Goal: Communication & Community: Answer question/provide support

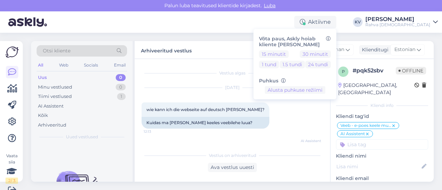
scroll to position [157, 0]
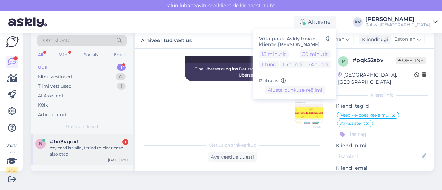
click at [75, 150] on div "my card is valid, I tried to clear cash also etcc" at bounding box center [89, 151] width 79 height 12
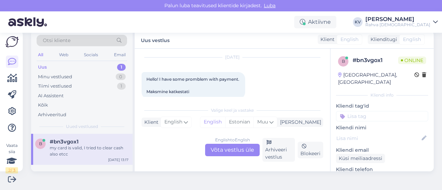
scroll to position [10, 0]
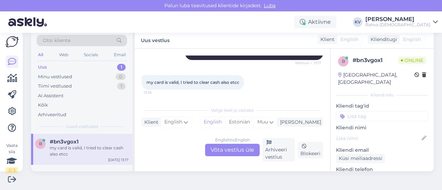
click at [232, 152] on div "English to English Võta vestlus üle" at bounding box center [232, 150] width 55 height 12
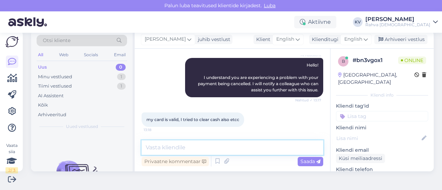
click at [179, 145] on textarea at bounding box center [231, 147] width 181 height 14
click at [344, 42] on span "English" at bounding box center [353, 40] width 18 height 8
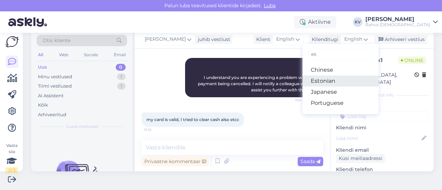
click at [323, 76] on link "Estonian" at bounding box center [340, 81] width 76 height 11
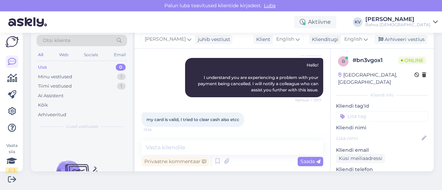
scroll to position [121, 0]
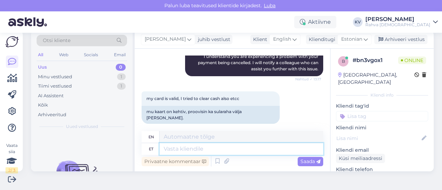
click at [204, 148] on textarea at bounding box center [241, 149] width 164 height 12
type textarea "Kad"
type textarea "Kas e"
type textarea "Is"
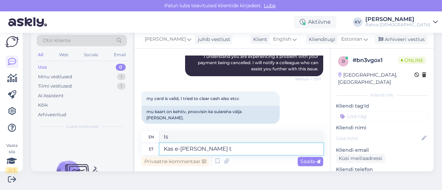
type textarea "Kas e-[PERSON_NAME]"
type textarea "Is the online store"
type textarea "Kas e-[PERSON_NAME] tellimuse ma"
type textarea "Is the e-shop order"
type textarea "Kas e-[PERSON_NAME] tellimuse maksega oli"
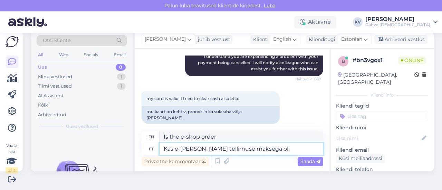
type textarea "Is it with the payment of the online store order?"
type textarea "Kas e-[PERSON_NAME] tellimuse maksega [PERSON_NAME]"
type textarea "Was the payment for the online store order"
type textarea "Kas e-[PERSON_NAME] tellimuse maksega oli probleem?"
type textarea "Was there a problem with the payment for your online store order?"
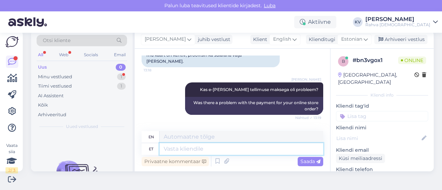
scroll to position [210, 0]
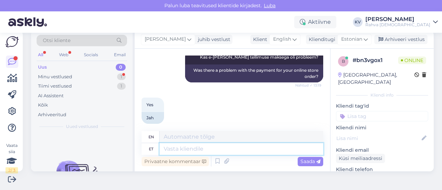
click at [174, 147] on textarea at bounding box center [241, 149] width 164 height 12
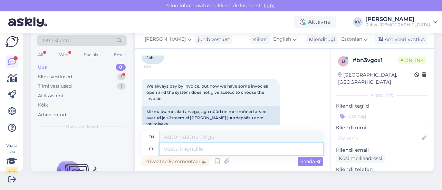
click at [174, 147] on textarea at bounding box center [241, 149] width 164 height 12
type textarea "Asutusele s"
type textarea "To the institution"
type textarea "Asutusele soovite ost"
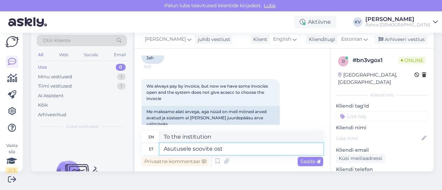
type textarea "You want to the institution"
type textarea "Asutusele soovite osta?"
type textarea "Do you want to buy for an institution?"
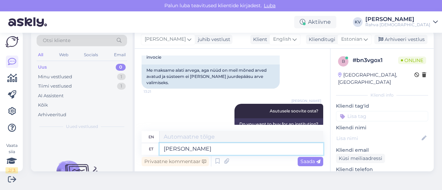
type textarea "[PERSON_NAME] s"
type textarea "If"
type textarea "Kui soovite o"
type textarea "If you want"
type textarea "Kui soovite osta et"
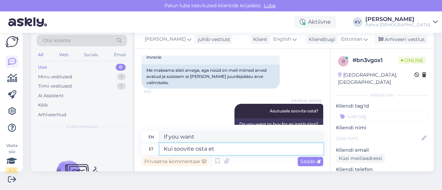
type textarea "If you want to buy"
type textarea "Kui soovite osta ettevõttele/asutusele"
type textarea "If you want to buy for a company/institution"
type textarea "Kui soovite osta ettevõttele/asutusele arve a"
type textarea "If you want to purchase an invoice for a company/institution"
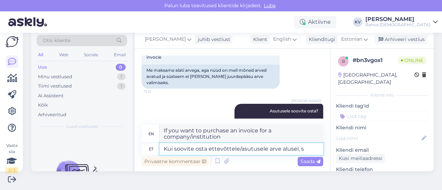
type textarea "Kui soovite osta ettevõttele/asutusele arve alusel, si"
type textarea "If you want to purchase from a company/institution on an invoice,"
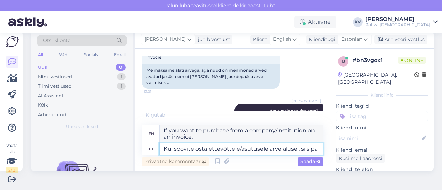
type textarea "Kui soovite osta ettevõttele/asutusele arve alusel, siis pal"
type textarea "If you want to purchase from a company/institution on an invoice, then"
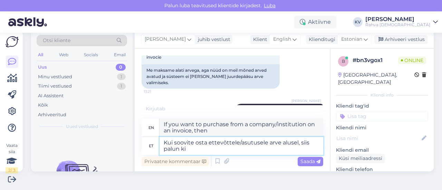
type textarea "Kui soovite osta ettevõttele/asutusele arve alusel, siis palun kir"
type textarea "If you would like to purchase on invoice for a company/institution, please"
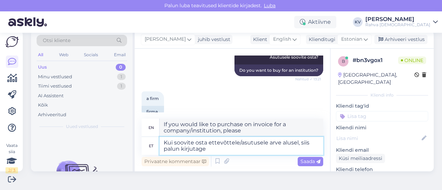
type textarea "Kui soovite osta ettevõttele/asutusele arve alusel, siis palun kirjutage"
type textarea "If you would like to purchase on invoice for a company/institution, please write"
drag, startPoint x: 237, startPoint y: 145, endPoint x: 296, endPoint y: 155, distance: 60.2
click at [296, 155] on textarea "Kui soovite osta ettevõttele/asutusele arve alusel, siis palun kirjutage" at bounding box center [241, 146] width 164 height 18
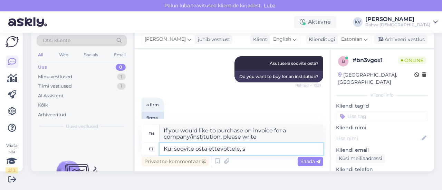
type textarea "Kui soovite osta ettevõttele, si"
type textarea "If you want to buy for a company,"
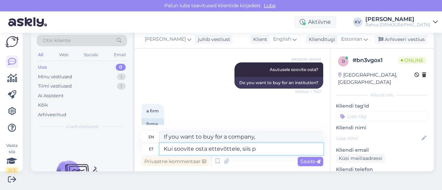
type textarea "Kui soovite osta ettevõttele, siis pa"
type textarea "If you want to buy for a company, then"
type textarea "Kui soovite osta ettevõttele, siis palun kir"
type textarea "If you would like to purchase for a company, please"
type textarea "Kui soovite osta ettevõttele, siis palun kirjutage epo"
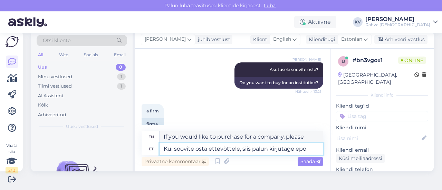
type textarea "If you would like to purchase for a company, please write"
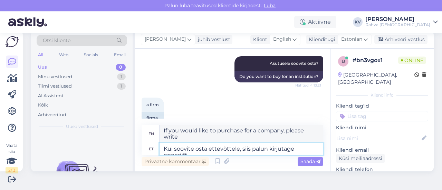
scroll to position [366, 0]
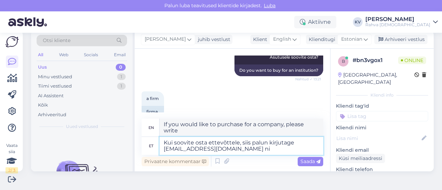
type textarea "Kui soovite osta ettevõttele, siis palun kirjutage [EMAIL_ADDRESS][DOMAIN_NAME]…"
type textarea "If you would like to purchase for a company, please write to [EMAIL_ADDRESS][DO…"
type textarea "Kui soovite osta ettevõttele, siis palun kirjutage [EMAIL_ADDRESS][DOMAIN_NAME]…"
type textarea "If you would like to purchase for a company, please write to [EMAIL_ADDRESS][DO…"
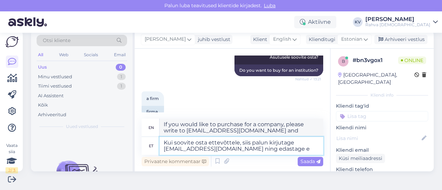
type textarea "Kui soovite osta ettevõttele, siis palun kirjutage [EMAIL_ADDRESS][DOMAIN_NAME]…"
type textarea "If you would like to purchase for a company, please write to [EMAIL_ADDRESS][DO…"
type textarea "Kui soovite osta ettevõttele, siis palun kirjutage [EMAIL_ADDRESS][DOMAIN_NAME]…"
type textarea "If you would like to purchase for a company, please write to [EMAIL_ADDRESS][DO…"
type textarea "Kui soovite osta ettevõttele, siis palun kirjutage [EMAIL_ADDRESS][DOMAIN_NAME]…"
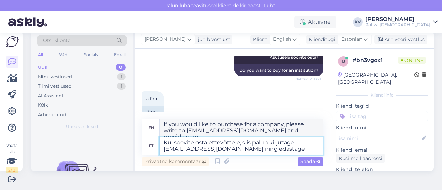
type textarea "If you would like to purchase for a company, please write to [EMAIL_ADDRESS][DO…"
type textarea "Kui soovite osta ettevõttele, siis palun kirjutage [EMAIL_ADDRESS][DOMAIN_NAME]…"
type textarea "If you would like to purchase for a company, please write to [EMAIL_ADDRESS][DO…"
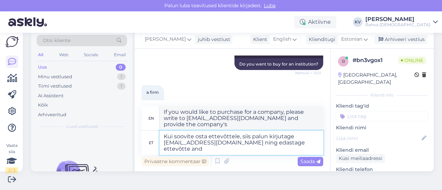
scroll to position [373, 0]
type textarea "Kui soovite osta ettevõttele, siis palun kirjutage [EMAIL_ADDRESS][DOMAIN_NAME]…"
type textarea "If you would like to purchase for a company, please write to [EMAIL_ADDRESS][DO…"
type textarea "Kui soovite osta ettevõttele, siis palun kirjutage [EMAIL_ADDRESS][DOMAIN_NAME]…"
type textarea "If you would like to purchase for a company, please write to [EMAIL_ADDRESS][DO…"
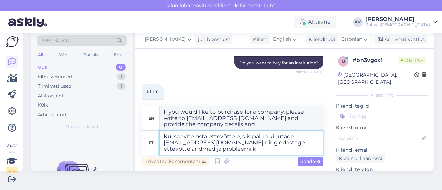
type textarea "Kui soovite osta ettevõttele, siis palun kirjutage [EMAIL_ADDRESS][DOMAIN_NAME]…"
type textarea "If you would like to purchase for a company, please write to [EMAIL_ADDRESS][DO…"
type textarea "Kui soovite osta ettevõttele, siis palun kirjutage [EMAIL_ADDRESS][DOMAIN_NAME]…"
type textarea "If you would like to purchase for a company, please write to [EMAIL_ADDRESS][DO…"
type textarea "Kui soovite osta ettevõttele, siis palun kirjutage [EMAIL_ADDRESS][DOMAIN_NAME]…"
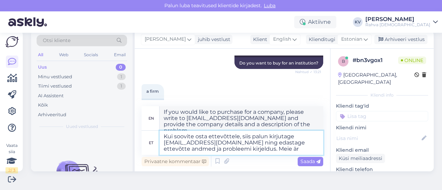
type textarea "If you would like to purchase for a company, please write to [EMAIL_ADDRESS][DO…"
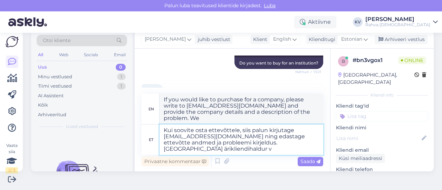
type textarea "Kui soovite osta ettevõttele, siis palun kirjutage [EMAIL_ADDRESS][DOMAIN_NAME]…"
type textarea "If you would like to purchase for a company, please write to [EMAIL_ADDRESS][DO…"
type textarea "Kui soovite osta ettevõttele, siis palun kirjutage [EMAIL_ADDRESS][DOMAIN_NAME]…"
type textarea "If you would like to purchase for a company, please write to [EMAIL_ADDRESS][DO…"
type textarea "Kui soovite osta ettevõttele, siis palun kirjutage [EMAIL_ADDRESS][DOMAIN_NAME]…"
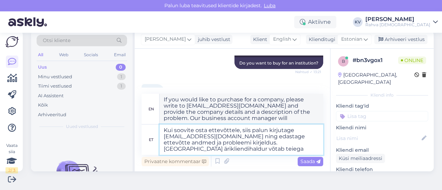
type textarea "If you would like to purchase for a company, please write to [EMAIL_ADDRESS][DO…"
type textarea "Kui soovite osta ettevõttele, siis palun kirjutage [EMAIL_ADDRESS][DOMAIN_NAME]…"
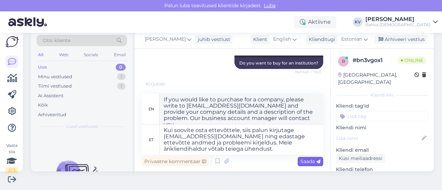
click at [302, 163] on span "Saada" at bounding box center [310, 161] width 20 height 6
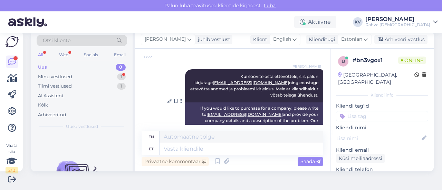
scroll to position [498, 0]
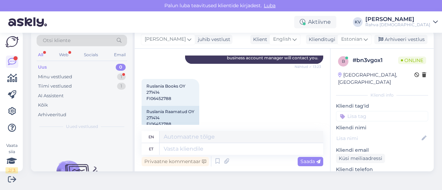
click at [377, 111] on input at bounding box center [382, 116] width 92 height 10
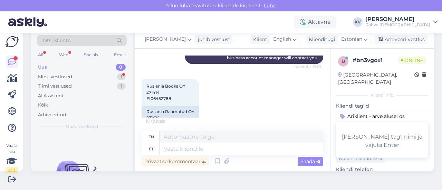
scroll to position [540, 0]
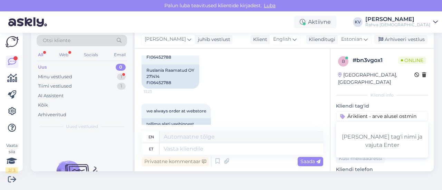
type input "Äriklient - arve alusel ostmine"
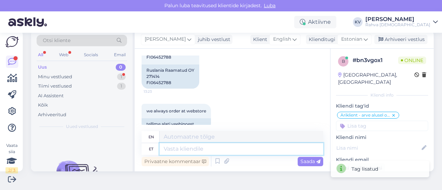
click at [216, 150] on textarea at bounding box center [241, 149] width 164 height 12
type textarea "Palun kirjutag"
type textarea "Please"
type textarea "Palun kirjutag"
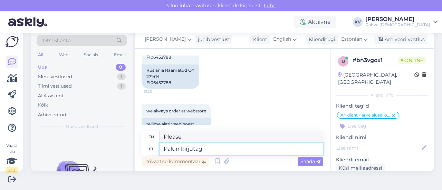
type textarea "Please write."
type textarea "Palun kirjutage ep"
type textarea "Please write"
type textarea "Palun kirjutage [EMAIL_ADDRESS][DOMAIN_NAME] n"
type textarea "Please write to [EMAIL_ADDRESS][DOMAIN_NAME]"
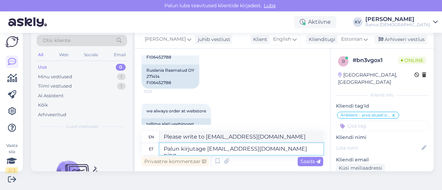
type textarea "Palun kirjutage [EMAIL_ADDRESS][DOMAIN_NAME] ning"
type textarea "Please write to [EMAIL_ADDRESS][DOMAIN_NAME] and"
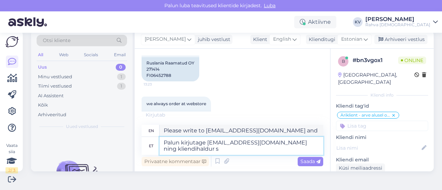
type textarea "Palun kirjutage [EMAIL_ADDRESS][DOMAIN_NAME] ning kliendihaldur sa"
type textarea "Please write to [EMAIL_ADDRESS][DOMAIN_NAME] and the customer manager"
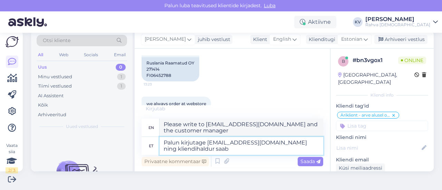
type textarea "Palun kirjutage [EMAIL_ADDRESS][DOMAIN_NAME] ning kliendihaldur saab ü"
type textarea "Please write to [EMAIL_ADDRESS][DOMAIN_NAME] and the customer manager will"
type textarea "Palun kirjutage [EMAIL_ADDRESS][DOMAIN_NAME] ning kliendihaldur saab üle v"
type textarea "Please write to [EMAIL_ADDRESS][DOMAIN_NAME] and a customer manager will get ba…"
type textarea "Palun kirjutage [EMAIL_ADDRESS][DOMAIN_NAME] ning kliendihaldur saab üle vaadata"
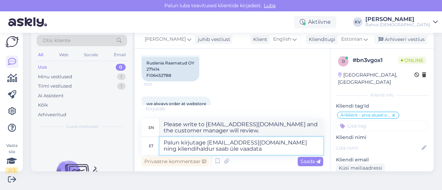
type textarea "Please write to [EMAIL_ADDRESS][DOMAIN_NAME] and the customer manager will revi…"
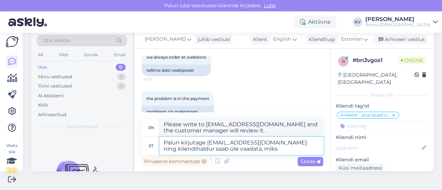
type textarea "Palun kirjutage [EMAIL_ADDRESS][DOMAIN_NAME] ning kliendihaldur saab üle vaadat…"
type textarea "Please write to [EMAIL_ADDRESS][DOMAIN_NAME] and the customer manager will be a…"
type textarea "Palun kirjutage [EMAIL_ADDRESS][DOMAIN_NAME] ning kliendihaldur saab üle vaadat…"
type textarea "Please write to [EMAIL_ADDRESS][DOMAIN_NAME] and a customer manager can review …"
type textarea "Palun kirjutage [EMAIL_ADDRESS][DOMAIN_NAME] ning kliendihaldur saab üle vaadat…"
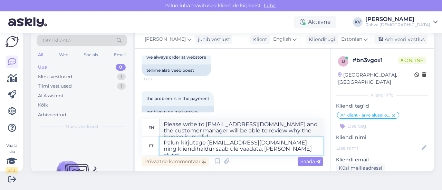
scroll to position [600, 0]
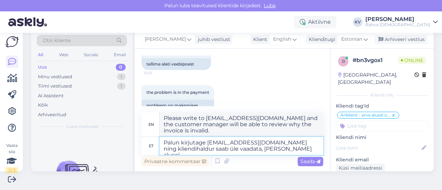
type textarea "Please write to [EMAIL_ADDRESS][DOMAIN_NAME] and the customer manager will be a…"
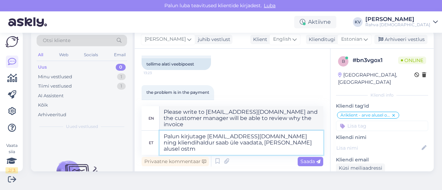
scroll to position [601, 0]
type textarea "Palun kirjutage [EMAIL_ADDRESS][DOMAIN_NAME] ning kliendihaldur saab üle vaadat…"
type textarea "Please write to [EMAIL_ADDRESS][DOMAIN_NAME] and the customer manager will be a…"
type textarea "Palun kirjutage [EMAIL_ADDRESS][DOMAIN_NAME] ning kliendihaldur saab üle vaadat…"
type textarea "Please write to [EMAIL_ADDRESS][DOMAIN_NAME] and a customer manager can review …"
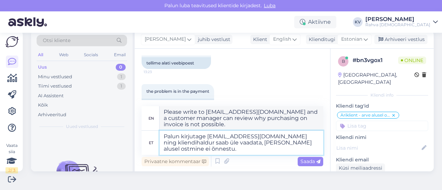
type textarea "Palun kirjutage [EMAIL_ADDRESS][DOMAIN_NAME] ning kliendihaldur saab üle vaadat…"
type textarea "Please write to [EMAIL_ADDRESS][DOMAIN_NAME] and a customer manager can review …"
type textarea "Palun kirjutage [EMAIL_ADDRESS][DOMAIN_NAME] ning kliendihaldur saab üle vaadat…"
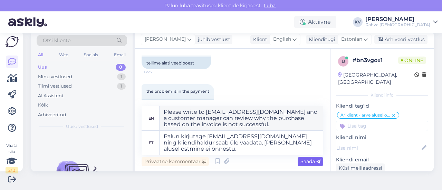
click at [310, 161] on span "Saada" at bounding box center [310, 161] width 20 height 6
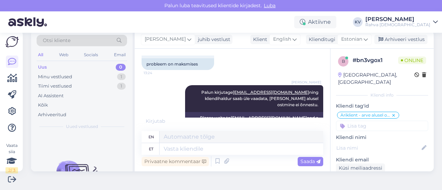
scroll to position [648, 0]
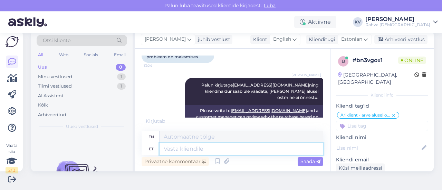
click at [212, 150] on textarea at bounding box center [241, 149] width 164 height 12
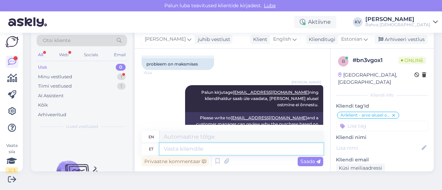
scroll to position [682, 0]
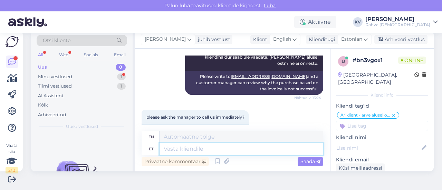
click at [204, 148] on textarea at bounding box center [241, 149] width 164 height 12
type textarea "Saan anda"
type textarea "I can give"
type textarea "Saan anda teile [PERSON_NAME]"
type textarea "I can give you"
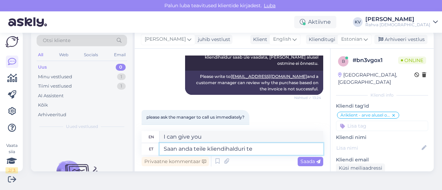
type textarea "Saan anda teile kliendihalduri tel"
type textarea "I can give you an account manager."
type textarea "Saan anda teile kliendihalduri telefoninumbri"
type textarea "I can give you the phone number of the account manager."
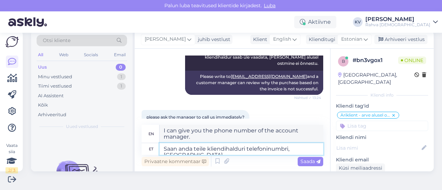
type textarea "Saan anda teile kliendihalduri telefoninumbri, pal"
type textarea "I can give you the customer service manager's phone number,"
type textarea "Saan anda teile kliendihalduri telefoninumbri, palun he"
type textarea "Can I give you the customer service manager's phone number, please?"
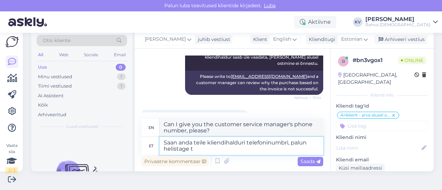
type textarea "Saan anda teile kliendihalduri telefoninumbri, palun helistage ta"
type textarea "I can give you the phone number of the customer service manager, please call."
type textarea "Saan anda teile kliendihalduri telefoninumbri, palun helistage talle"
type textarea "I can give you the phone number of the account manager, please call him/her."
type textarea "Saan anda teile kliendihalduri telefoninumbri, palun helistage [PERSON_NAME]"
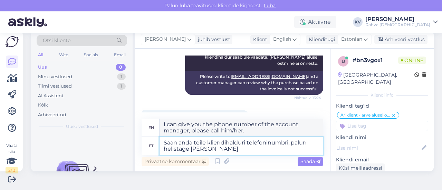
type textarea "I can give you the phone number of the account manager, please call her [PERSON…"
type textarea "Saan anda teile kliendihalduri telefoninumbri, palun helistage talle [PERSON_NA…"
type textarea "I can give you the phone number of the account manager, please call her [PERSON…"
paste textarea "6 406 378"
type textarea "Saan anda teile kliendihalduri telefoninumbri, palun helistage talle [PERSON_NA…"
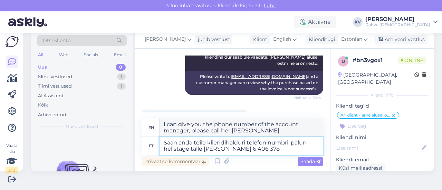
type textarea "I can give you the phone number of the customer manager, please call her [PERSO…"
click at [245, 151] on textarea "Saan anda teile kliendihalduri telefoninumbri, palun helistage talle [PERSON_NA…" at bounding box center [241, 146] width 164 height 18
type textarea "Saan anda teile kliendihalduri telefoninumbri, palun helistage talle [PERSON_NA…"
type textarea "I can give you the phone number of the customer manager, please call her [PERSO…"
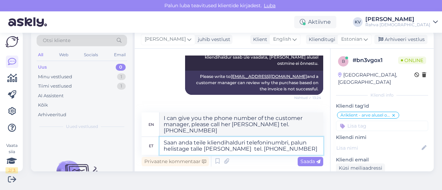
type textarea "Saan anda teile kliendihalduri telefoninumbri, palun helistage talle [PERSON_NA…"
type textarea "I can give you the phone number of the customer manager, please call her [PERSO…"
type textarea "Saan anda teile kliendihalduri telefoninumbri, palun helistage talle [PERSON_NA…"
click at [302, 147] on textarea "Saan anda teile kliendihalduri telefoninumbri, palun helistage talle [PERSON_NA…" at bounding box center [241, 146] width 164 height 18
type textarea "I can give you the phone number of the customer manager, please call her [PERSO…"
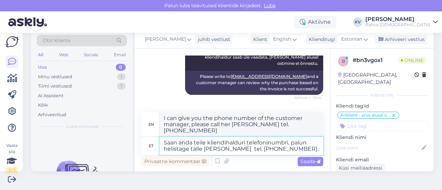
type textarea "Saan anda teile kliendihalduri telefoninumbri, palun helistage talle [PERSON_NA…"
type textarea "I can give you the phone number of the customer manager, please call her [PERSO…"
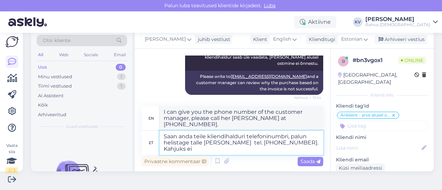
type textarea "Saan anda teile kliendihalduri telefoninumbri, palun helistage talle [PERSON_NA…"
type textarea "I can give you the phone number of the customer manager, please call her [PERSO…"
type textarea "Saan anda teile kliendihalduri telefoninumbri, palun helistage talle [PERSON_NA…"
type textarea "I can give you the phone number of the customer manager, please call her [PERSO…"
type textarea "Saan anda teile kliendihalduri telefoninumbri, palun helistage talle [PERSON_NA…"
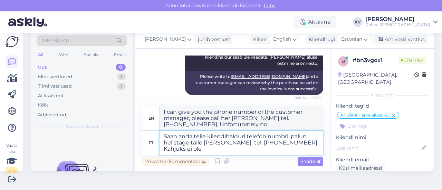
type textarea "I can give you the phone number of the customer manager, please call her [PERSO…"
type textarea "Saan anda teile kliendihalduri telefoninumbri, palun helistage talle [PERSON_NA…"
type textarea "I can give you the phone number of the customer manager, please call her [PERSO…"
type textarea "Saan anda teile kliendihalduri telefoninumbri, palun helistage talle [PERSON_NA…"
type textarea "I can give you the phone number of the customer manager, please call her [PERSO…"
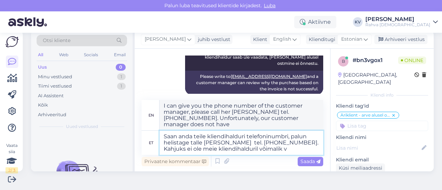
type textarea "Saan anda teile kliendihalduri telefoninumbri, palun helistage talle [PERSON_NA…"
type textarea "I can give you the phone number of the customer manager, please call her [PERSO…"
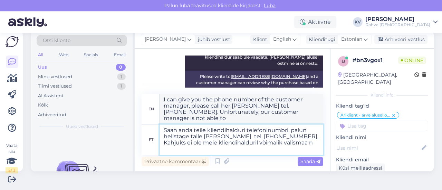
type textarea "Saan anda teile kliendihalduri telefoninumbri, palun helistage talle [PERSON_NA…"
type textarea "I can give you the phone number of the account manager, please call her [PERSON…"
type textarea "Saan anda teile kliendihalduri telefoninumbri, palun helistage talle [PERSON_NA…"
type textarea "I can give you the phone number of the customer manager, please call her [PERSO…"
type textarea "Saan anda teile kliendihalduri telefoninumbri, palun helistage talle [PERSON_NA…"
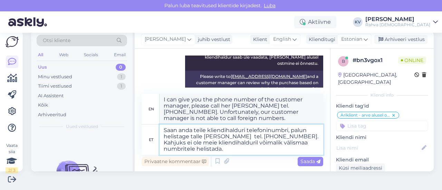
type textarea "I can give you the phone number of the account manager, please call her [PERSON…"
type textarea "Saan anda teile kliendihalduri telefoninumbri, palun helistage talle [PERSON_NA…"
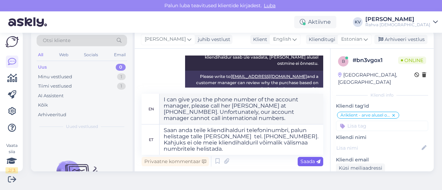
click at [300, 162] on span "Saada" at bounding box center [310, 161] width 20 height 6
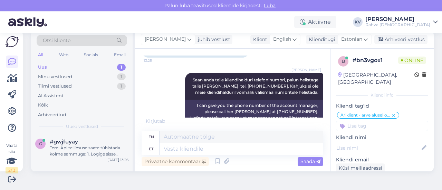
scroll to position [768, 0]
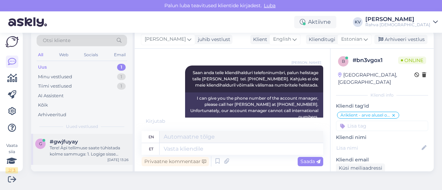
click at [68, 147] on div "Tere! Äpi tellimuse saate tühistada kolme sammuga: 1. Logige sisse [DOMAIN_NAME…" at bounding box center [89, 151] width 79 height 12
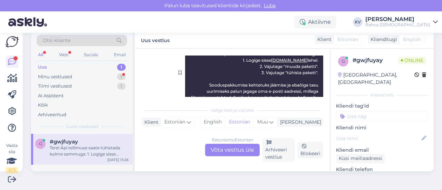
scroll to position [176, 0]
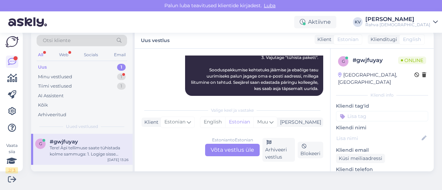
click at [234, 147] on div "Estonian to Estonian Võta vestlus üle" at bounding box center [232, 150] width 55 height 12
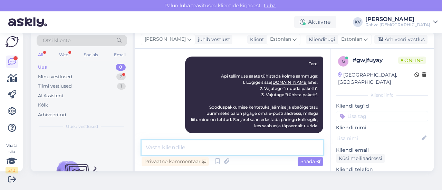
click at [192, 144] on textarea at bounding box center [231, 147] width 181 height 14
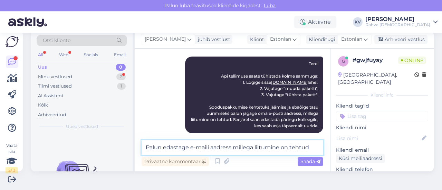
type textarea "Palun edastage e-maili aadress millega liitumine on tehtud."
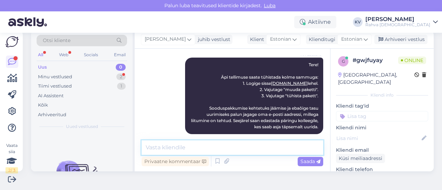
scroll to position [169, 0]
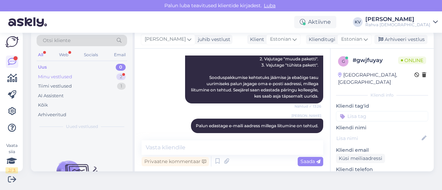
click at [77, 77] on div "Minu vestlused 2" at bounding box center [82, 77] width 90 height 10
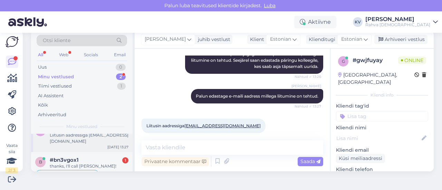
scroll to position [19, 0]
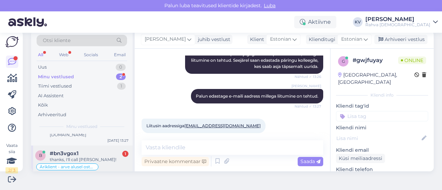
click at [93, 146] on div "b #bn3vgox1 1 thanks, I'll call [PERSON_NAME]! Äriklient - arve alusel ostmine …" at bounding box center [81, 162] width 101 height 33
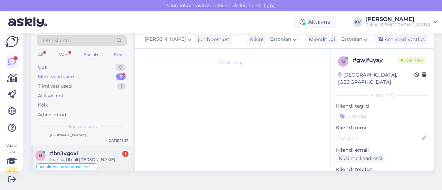
scroll to position [802, 0]
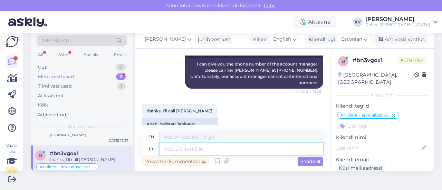
click at [201, 148] on textarea at bounding box center [241, 149] width 164 height 12
type textarea "p"
type textarea "Palun. K"
type textarea "Please."
type textarea "Palun. Kaunist"
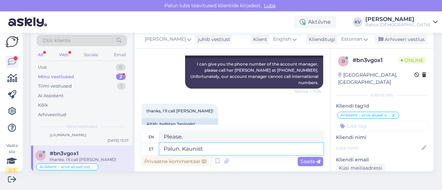
type textarea "Please. Beautiful."
type textarea "Palun. Kaunist päeva j"
type textarea "Please. Have a nice day."
type textarea "Palun. Kaunist päeva jätku! :"
type textarea "Please. Have a nice day!"
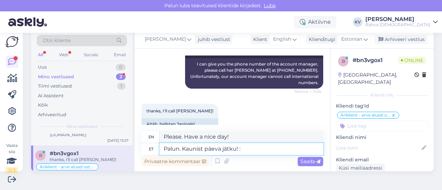
type textarea "Palun. Kaunist päeva jätku!"
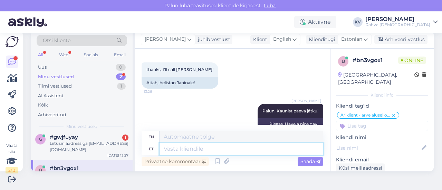
scroll to position [0, 0]
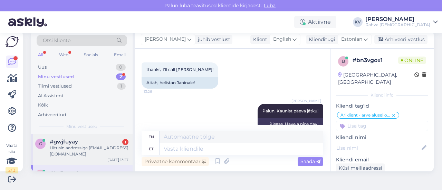
click at [79, 149] on div "Liitusin aadressiga [EMAIL_ADDRESS][DOMAIN_NAME]" at bounding box center [89, 151] width 79 height 12
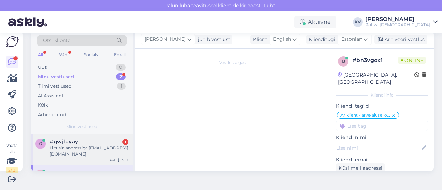
scroll to position [198, 0]
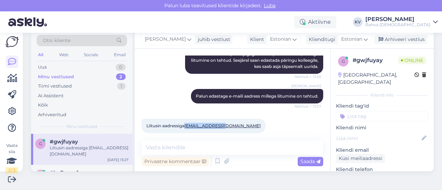
drag, startPoint x: 227, startPoint y: 120, endPoint x: 186, endPoint y: 120, distance: 41.7
click at [186, 120] on div "Liitusin aadressiga [EMAIL_ADDRESS][DOMAIN_NAME] 13:27" at bounding box center [203, 126] width 124 height 14
copy span "[EMAIL_ADDRESS][DOMAIN_NAME]"
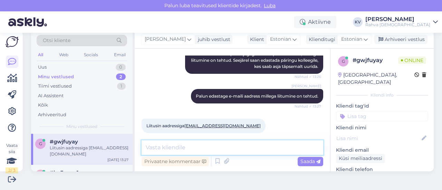
click at [166, 149] on textarea at bounding box center [231, 147] width 181 height 14
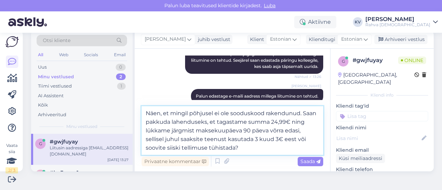
type textarea "Näen, et mingil põhjusel ei ole sooduskood rakendunud. Saan pakkuda lahenduseks…"
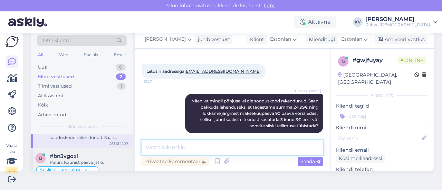
scroll to position [26, 0]
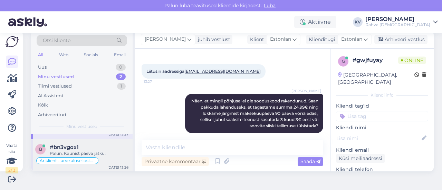
click at [79, 150] on div "Palun. Kaunist päeva jätku!" at bounding box center [89, 153] width 79 height 6
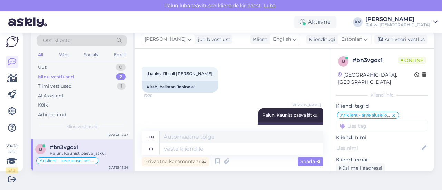
scroll to position [844, 0]
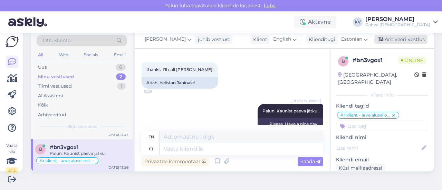
click at [388, 39] on div "Arhiveeri vestlus" at bounding box center [400, 39] width 53 height 9
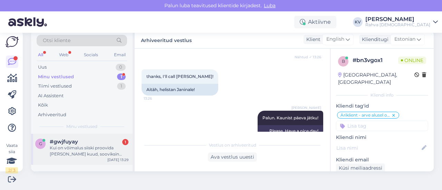
click at [101, 144] on div "#gwjfuyay 1" at bounding box center [89, 142] width 79 height 6
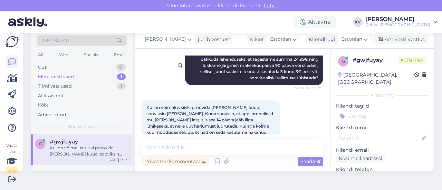
scroll to position [312, 0]
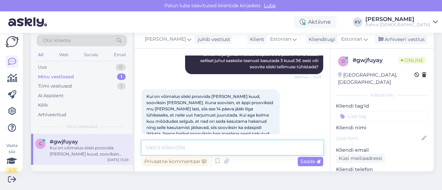
click at [184, 148] on textarea at bounding box center [231, 147] width 181 height 14
click at [188, 147] on textarea at bounding box center [231, 147] width 181 height 14
type textarea "T"
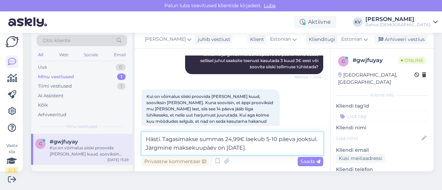
type textarea "Hästi. Tagasimakse summas 24,99€ laekub 5-10 päeva jooksul. Järgmine maksekuupä…"
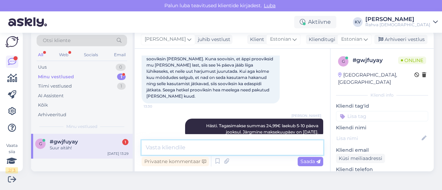
scroll to position [385, 0]
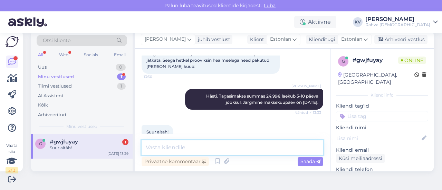
click at [184, 148] on textarea at bounding box center [231, 147] width 181 height 14
type textarea "Palun. Kaunist päeva jätku! :)"
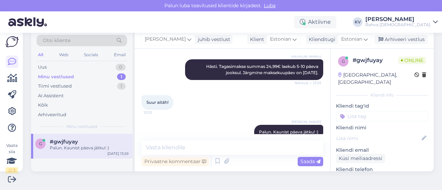
click at [358, 111] on input at bounding box center [382, 116] width 92 height 10
type input "Äpp - sooduskood"
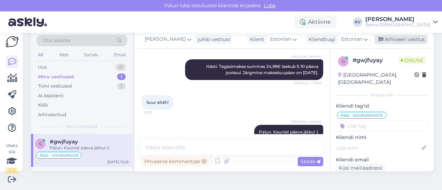
click at [393, 44] on div "Arhiveeri vestlus" at bounding box center [400, 39] width 53 height 9
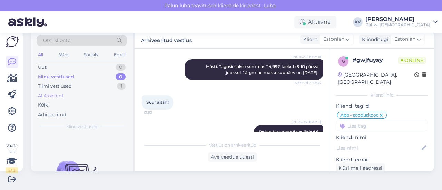
click at [97, 91] on div "AI Assistent" at bounding box center [82, 96] width 90 height 10
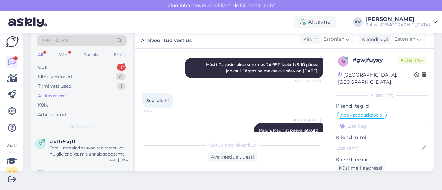
scroll to position [417, 0]
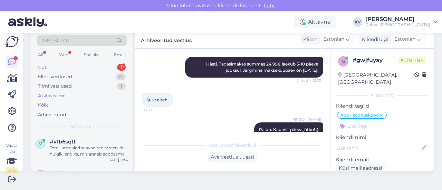
click at [70, 69] on div "Uus 1" at bounding box center [82, 67] width 90 height 10
click at [85, 159] on div "0 #0ts1nhju Hello, I am routing this question to the colleague who is responsib…" at bounding box center [81, 149] width 101 height 31
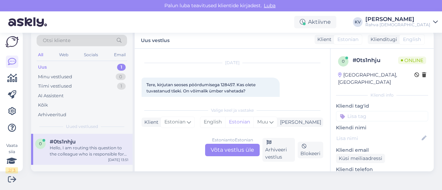
scroll to position [14, 0]
drag, startPoint x: 235, startPoint y: 85, endPoint x: 222, endPoint y: 86, distance: 13.5
click at [222, 86] on span "Tere, kirjutan seoses pöördumisega 128457. Kas olete tuvastanud tšeki. On võima…" at bounding box center [201, 88] width 110 height 11
copy span "128457"
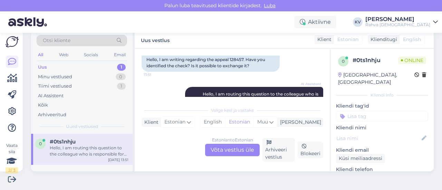
scroll to position [107, 0]
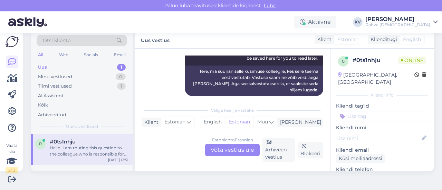
click at [222, 148] on div "Estonian to Estonian Võta vestlus üle" at bounding box center [232, 150] width 55 height 12
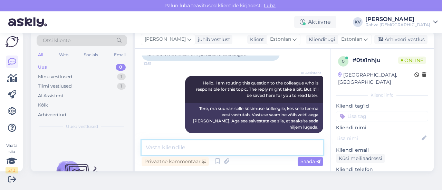
click at [235, 147] on textarea at bounding box center [231, 147] width 181 height 14
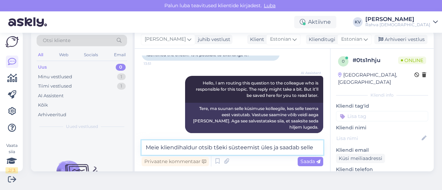
scroll to position [78, 0]
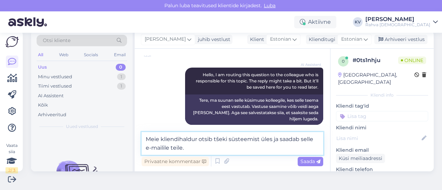
type textarea "Meie kliendihaldur otsib tšeki süsteemist üles ja saadab selle e-mailile teile."
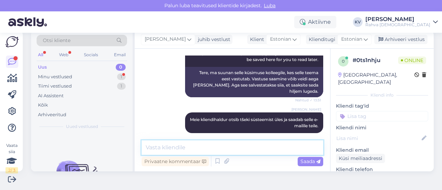
scroll to position [171, 0]
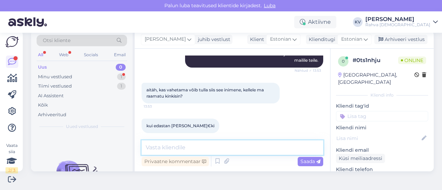
click at [181, 147] on textarea at bounding box center [231, 147] width 181 height 14
type textarea "J"
type textarea "Jah võib [PERSON_NAME] :)"
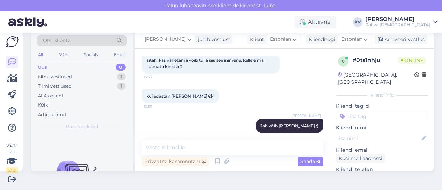
click at [364, 111] on input at bounding box center [382, 116] width 92 height 10
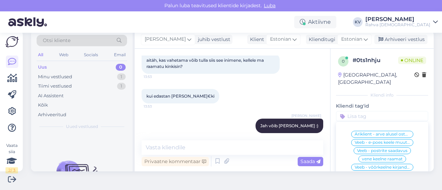
type input "V"
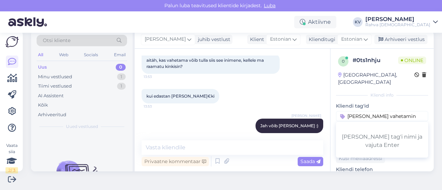
type input "[PERSON_NAME] vahetamine"
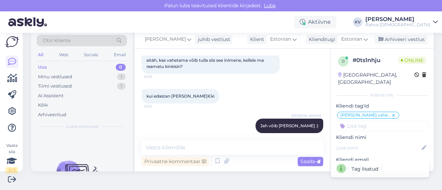
click at [363, 121] on input at bounding box center [382, 126] width 92 height 10
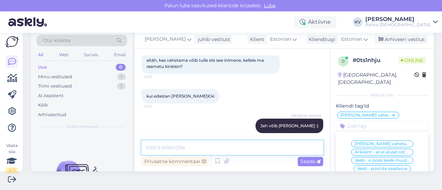
click at [157, 144] on textarea at bounding box center [231, 147] width 181 height 14
